Goal: Navigation & Orientation: Find specific page/section

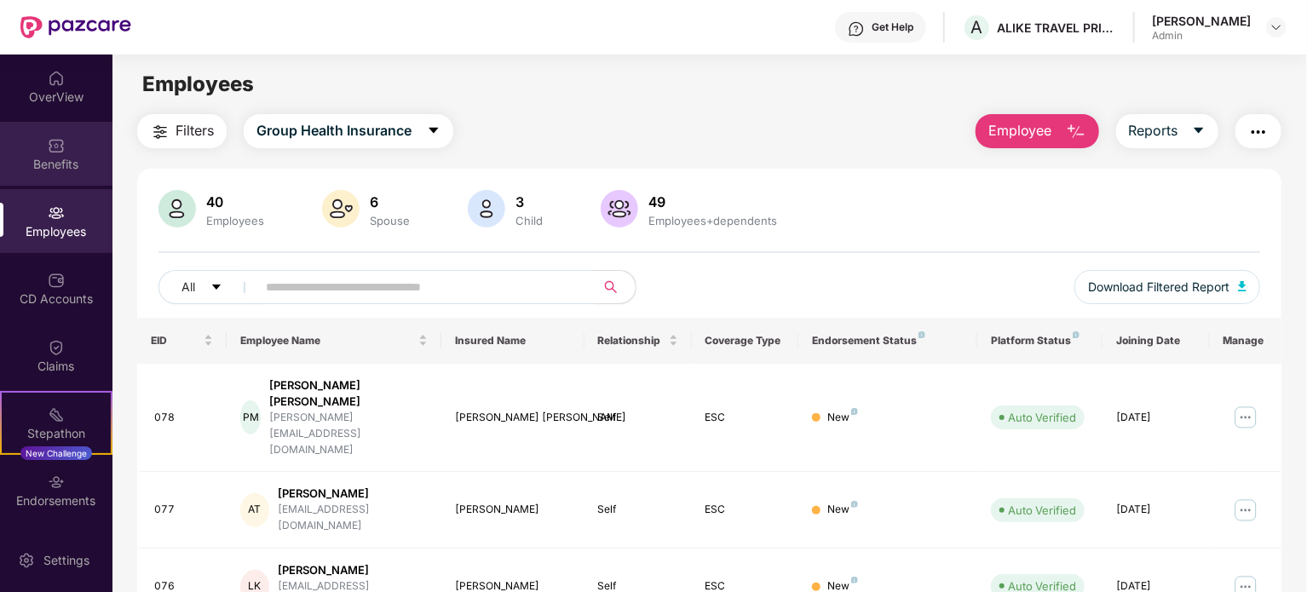
click at [52, 177] on div "Benefits" at bounding box center [56, 154] width 113 height 64
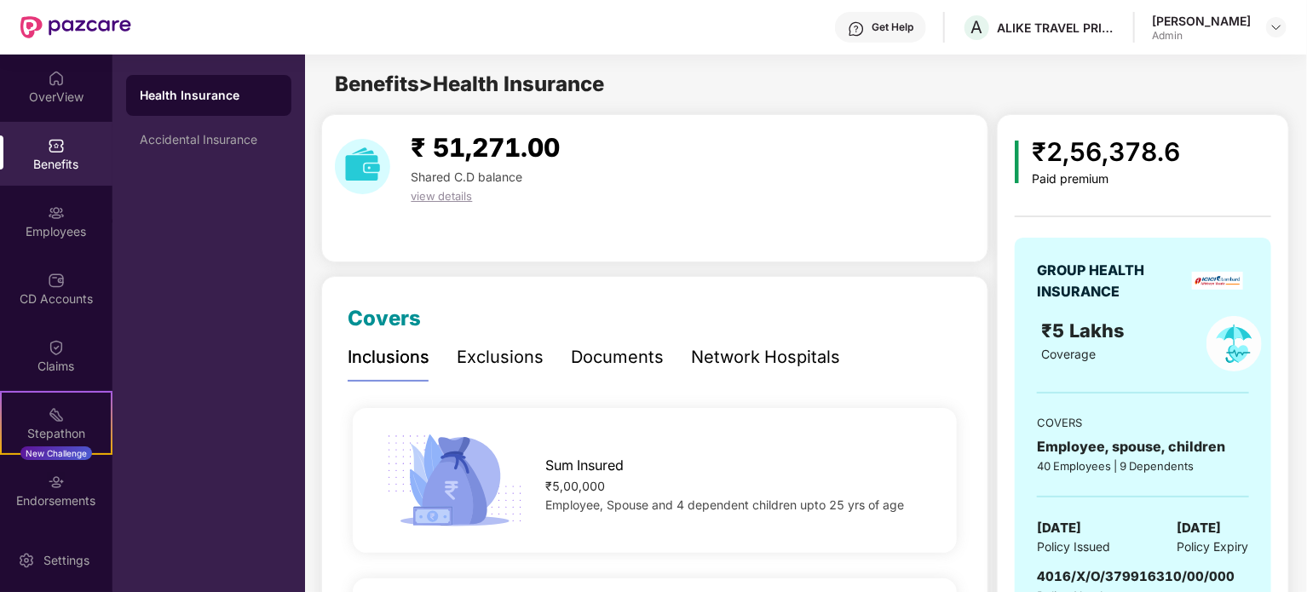
click at [47, 170] on div "Benefits" at bounding box center [56, 164] width 113 height 17
click at [48, 209] on img at bounding box center [56, 213] width 17 height 17
